Goal: Information Seeking & Learning: Learn about a topic

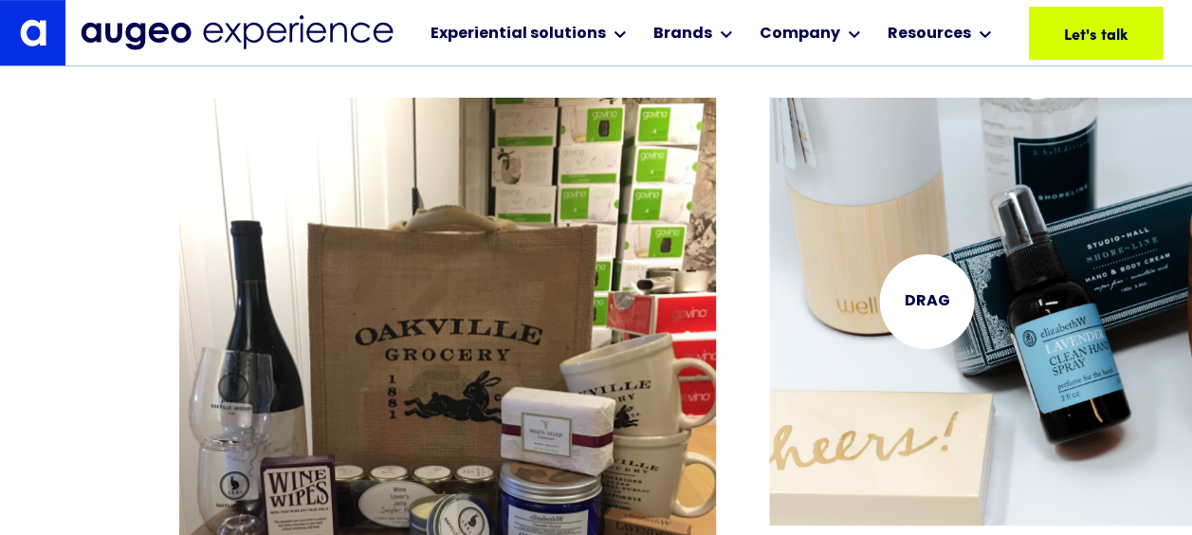
scroll to position [3919, 0]
